Goal: Information Seeking & Learning: Find specific fact

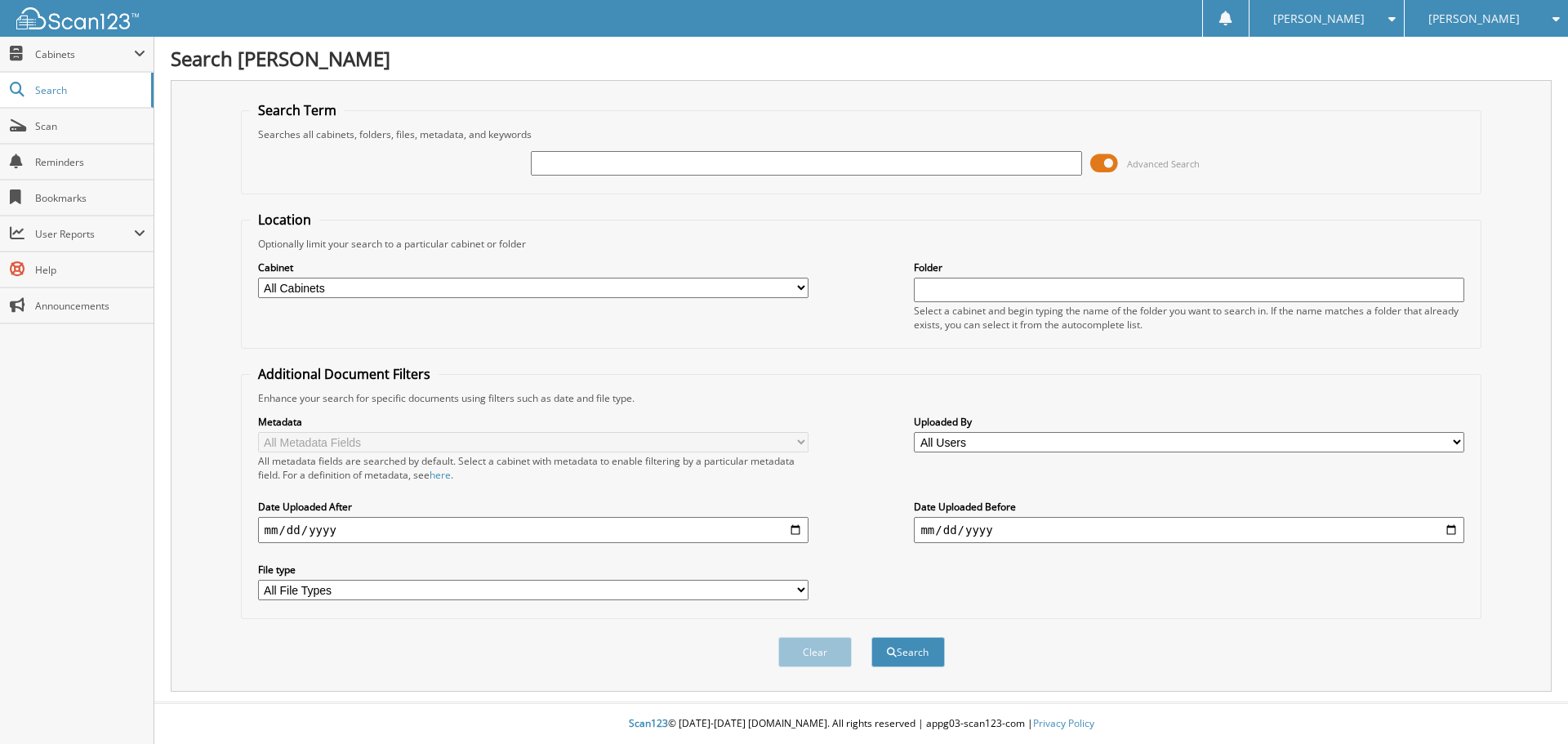
click at [692, 165] on input "text" at bounding box center [806, 164] width 550 height 25
type input "TA3136"
click at [871, 637] on button "Search" at bounding box center [908, 652] width 74 height 30
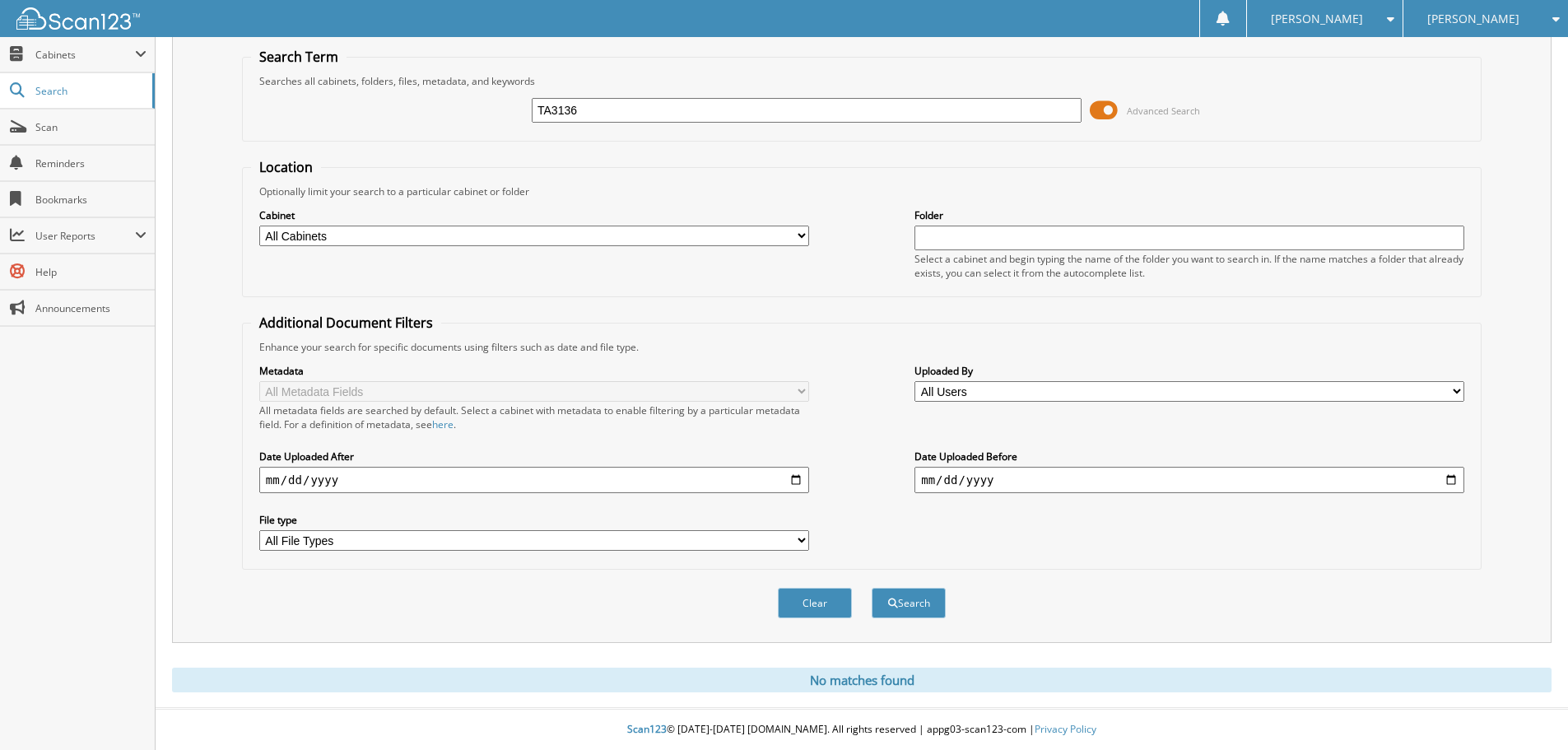
scroll to position [55, 0]
click at [596, 110] on input "TA3136" at bounding box center [806, 111] width 550 height 25
click at [872, 588] on button "Search" at bounding box center [909, 603] width 74 height 31
type input "TA3136."
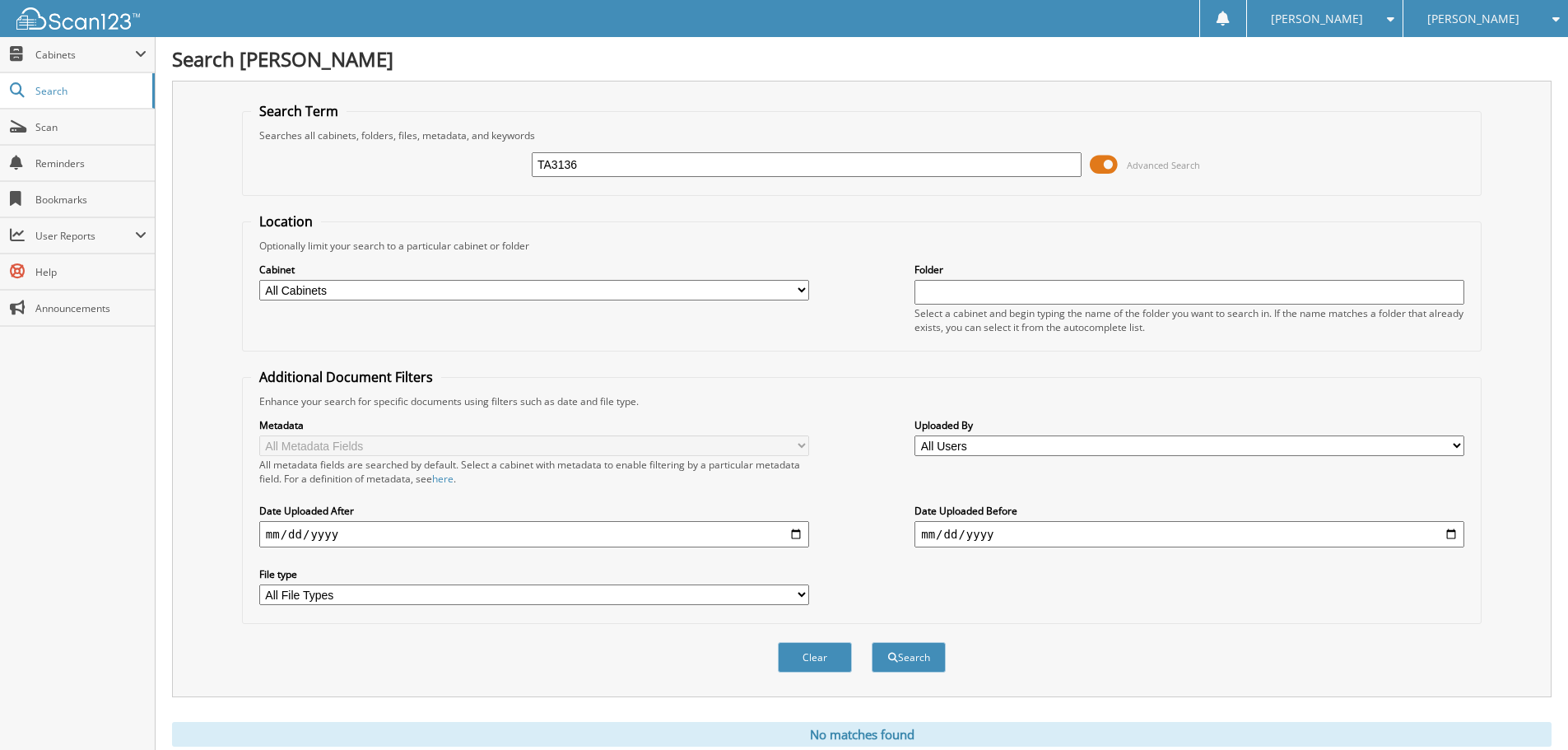
click at [872, 642] on button "Search" at bounding box center [909, 657] width 74 height 31
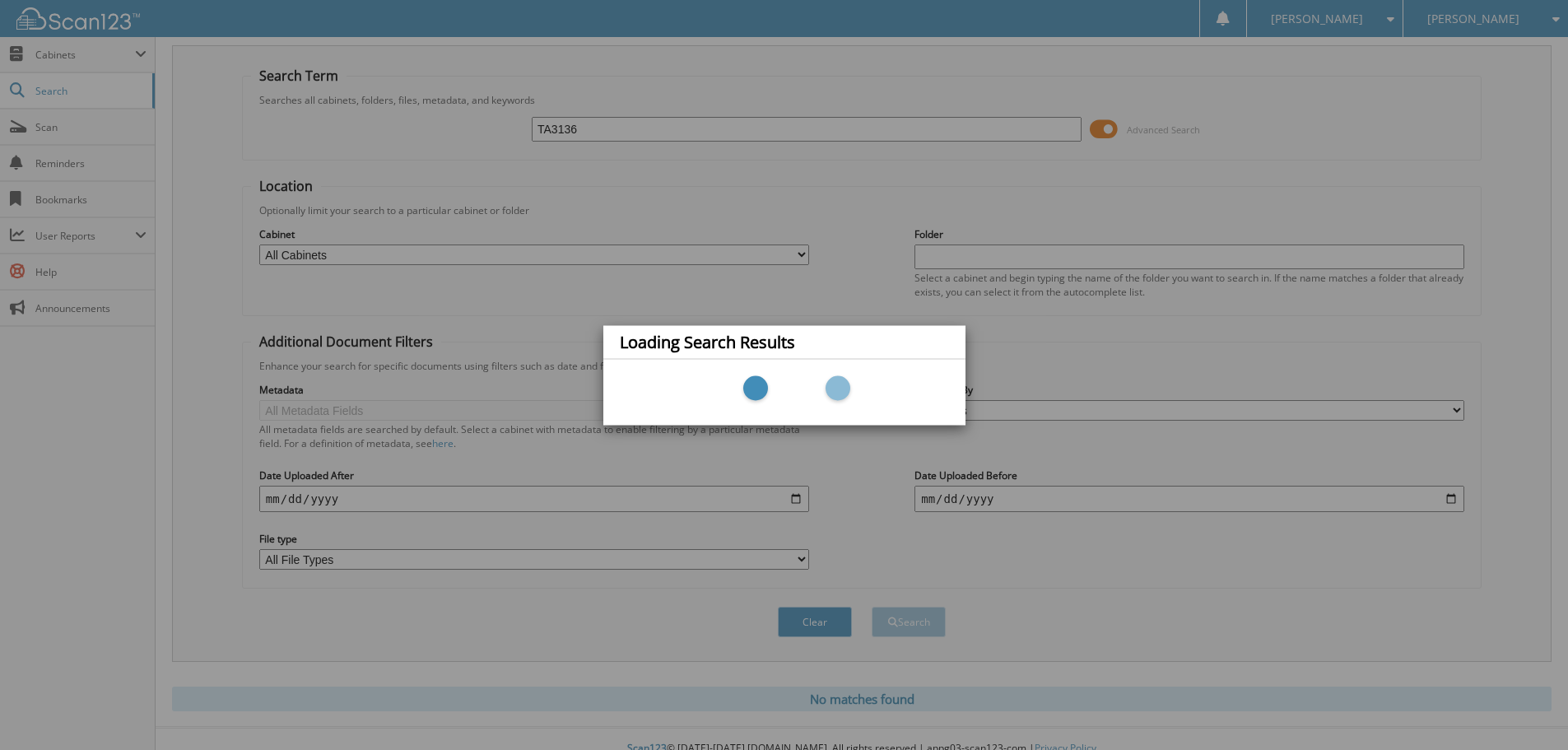
scroll to position [55, 0]
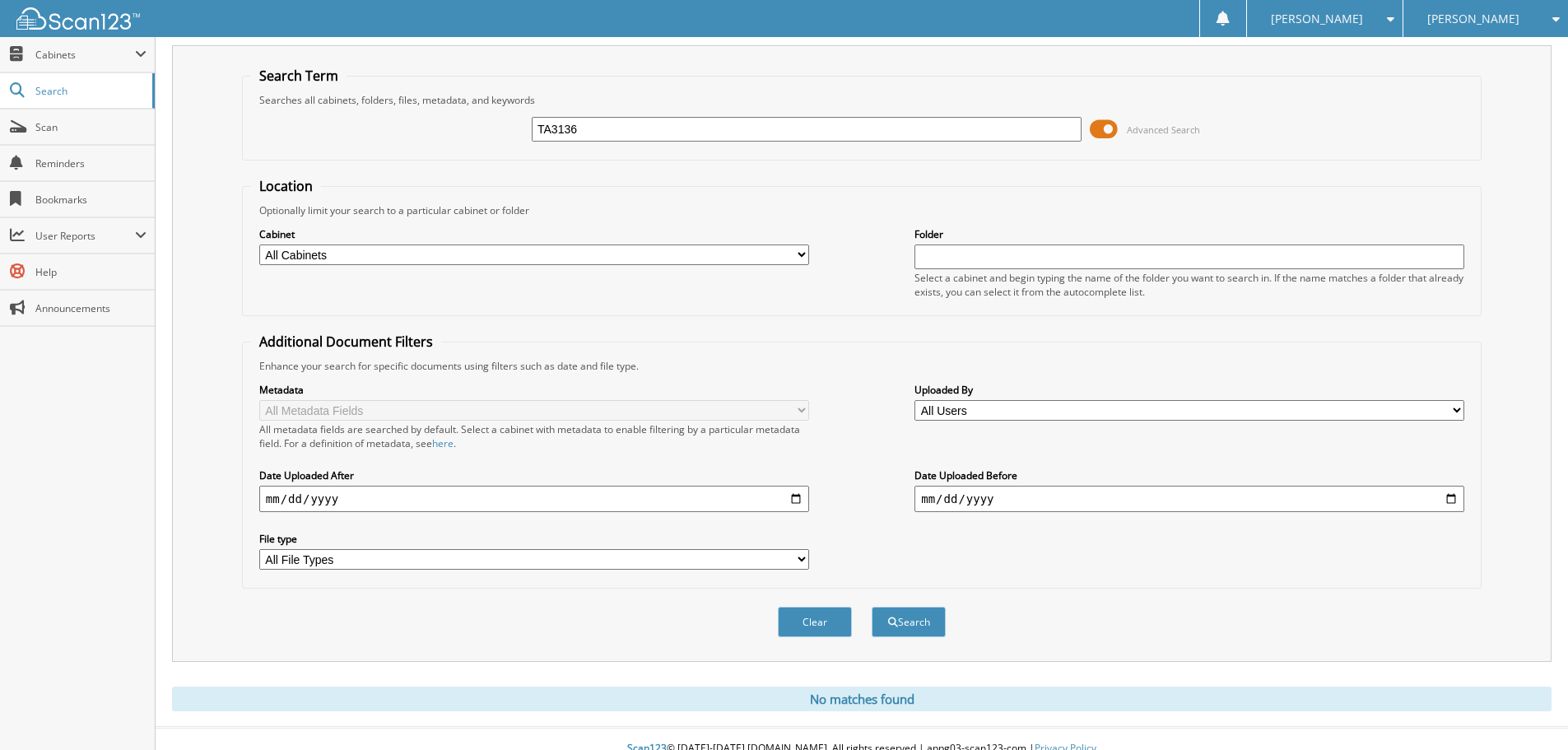
scroll to position [55, 0]
